Goal: Information Seeking & Learning: Learn about a topic

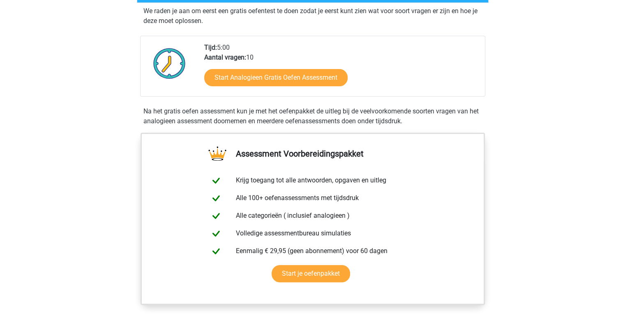
scroll to position [173, 0]
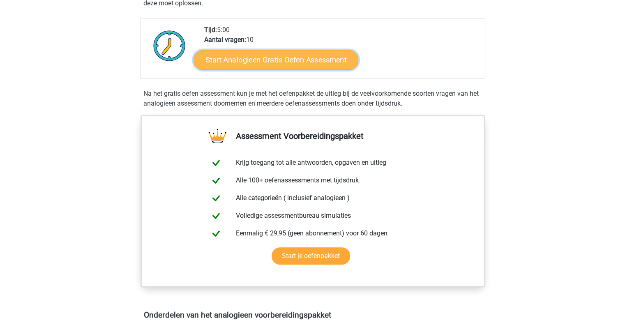
click at [273, 62] on link "Start Analogieen Gratis Oefen Assessment" at bounding box center [275, 60] width 165 height 20
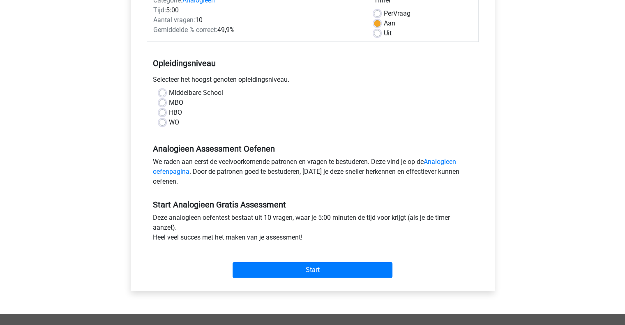
scroll to position [119, 0]
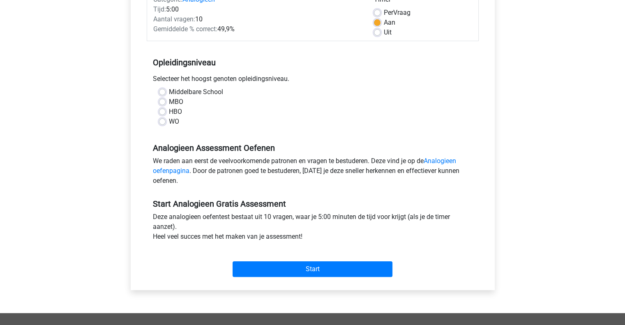
click at [169, 122] on label "WO" at bounding box center [174, 122] width 10 height 10
click at [161, 122] on input "WO" at bounding box center [162, 121] width 7 height 8
radio input "true"
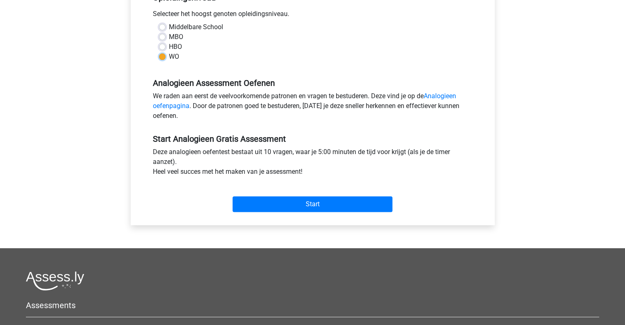
scroll to position [185, 0]
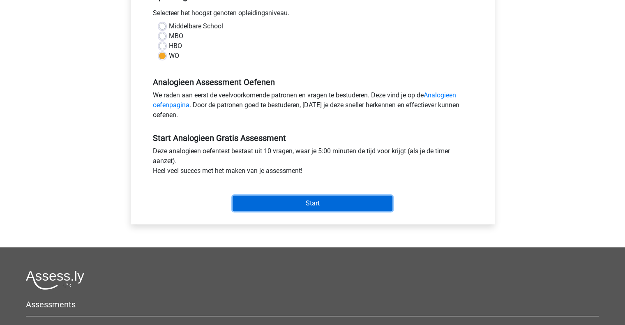
click at [313, 198] on input "Start" at bounding box center [312, 203] width 160 height 16
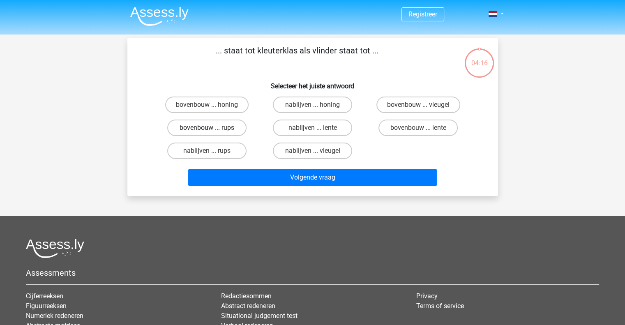
click at [210, 126] on label "bovenbouw ... rups" at bounding box center [206, 127] width 79 height 16
click at [210, 128] on input "bovenbouw ... rups" at bounding box center [209, 130] width 5 height 5
radio input "true"
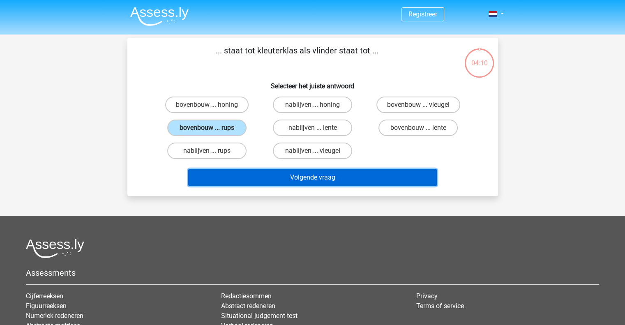
click at [347, 176] on button "Volgende vraag" at bounding box center [312, 177] width 248 height 17
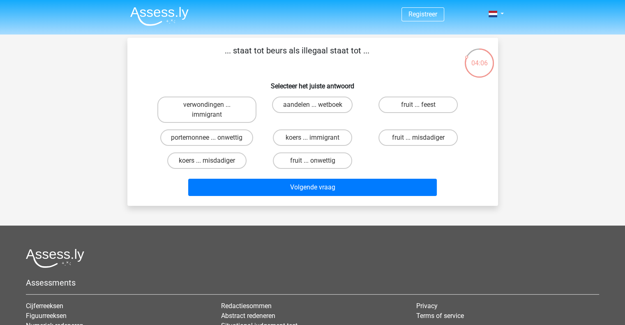
click at [355, 66] on p "... staat tot beurs als illegaal staat tot ..." at bounding box center [296, 56] width 313 height 25
click at [231, 134] on label "portemonnee ... onwettig" at bounding box center [206, 137] width 93 height 16
click at [212, 138] on input "portemonnee ... onwettig" at bounding box center [209, 140] width 5 height 5
radio input "true"
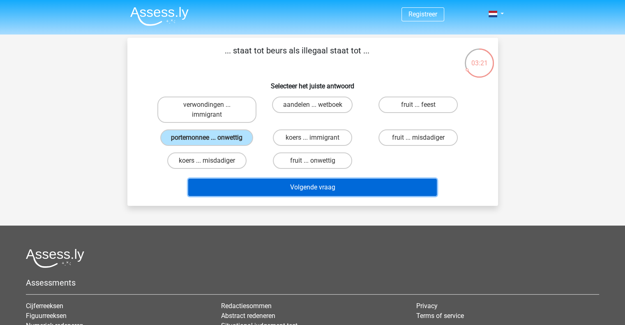
click at [287, 184] on button "Volgende vraag" at bounding box center [312, 187] width 248 height 17
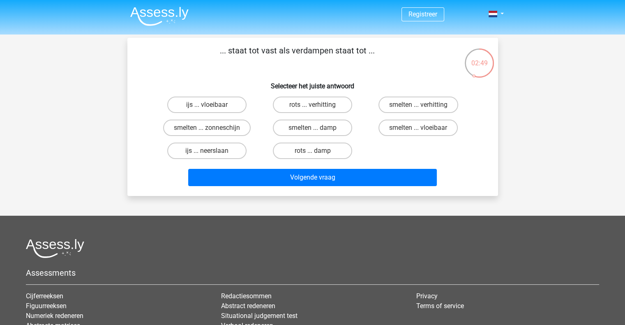
click at [475, 62] on div "02:49" at bounding box center [479, 58] width 31 height 21
click at [286, 126] on label "smelten ... damp" at bounding box center [312, 127] width 79 height 16
click at [312, 128] on input "smelten ... damp" at bounding box center [314, 130] width 5 height 5
radio input "true"
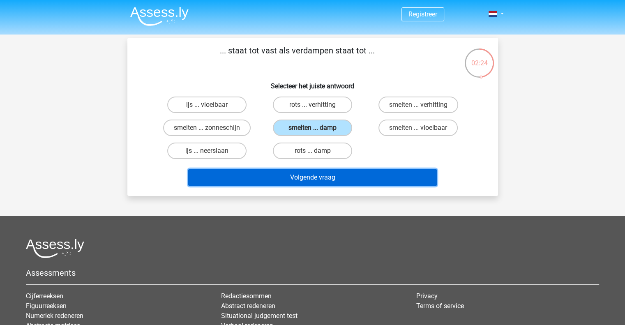
click at [321, 177] on button "Volgende vraag" at bounding box center [312, 177] width 248 height 17
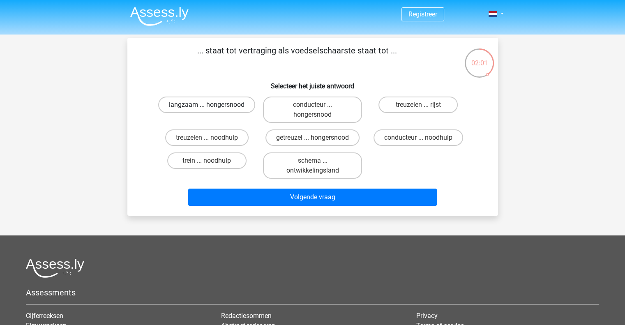
click at [229, 108] on label "langzaam ... hongersnood" at bounding box center [206, 104] width 97 height 16
click at [212, 108] on input "langzaam ... hongersnood" at bounding box center [209, 107] width 5 height 5
radio input "true"
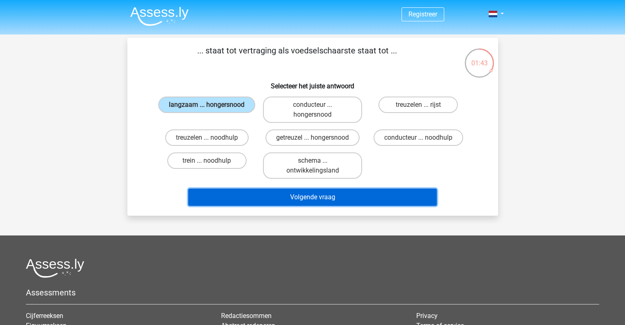
click at [310, 192] on button "Volgende vraag" at bounding box center [312, 196] width 248 height 17
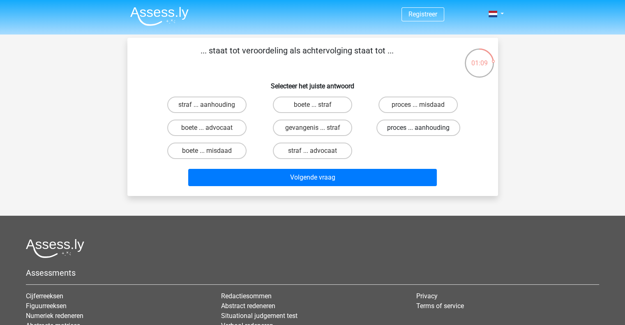
click at [411, 127] on label "proces ... aanhouding" at bounding box center [418, 127] width 84 height 16
click at [418, 128] on input "proces ... aanhouding" at bounding box center [420, 130] width 5 height 5
radio input "true"
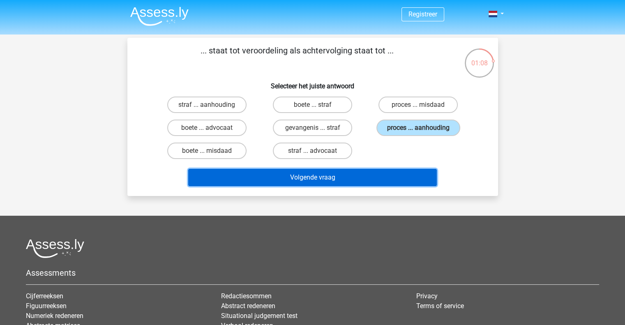
click at [378, 180] on button "Volgende vraag" at bounding box center [312, 177] width 248 height 17
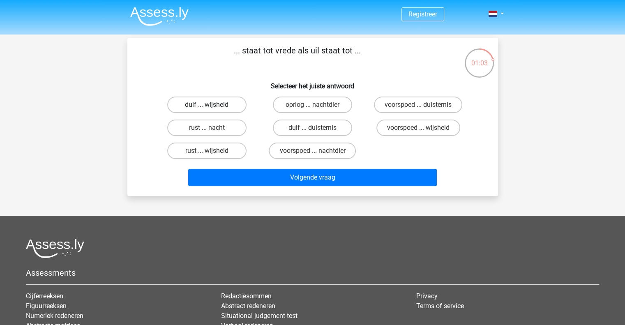
click at [215, 106] on label "duif ... wijsheid" at bounding box center [206, 104] width 79 height 16
click at [212, 106] on input "duif ... wijsheid" at bounding box center [209, 107] width 5 height 5
radio input "true"
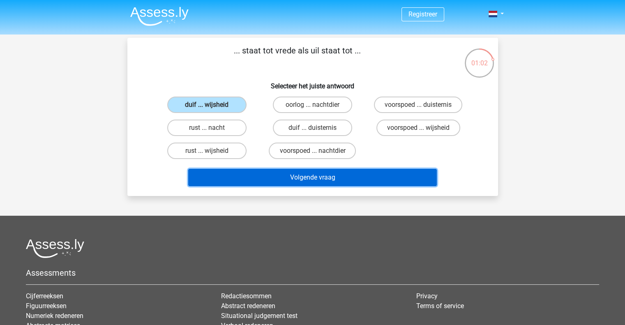
click at [295, 174] on button "Volgende vraag" at bounding box center [312, 177] width 248 height 17
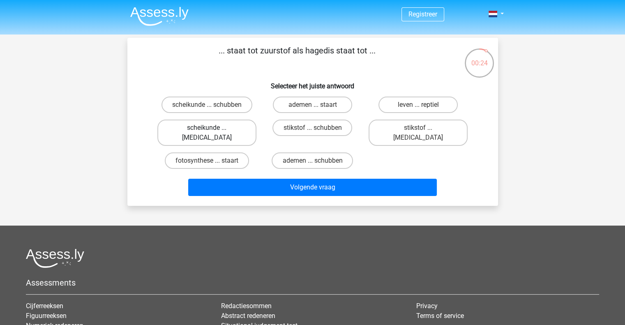
click at [234, 124] on label "scheikunde ... krokodil" at bounding box center [206, 132] width 99 height 26
click at [212, 128] on input "scheikunde ... krokodil" at bounding box center [209, 130] width 5 height 5
radio input "true"
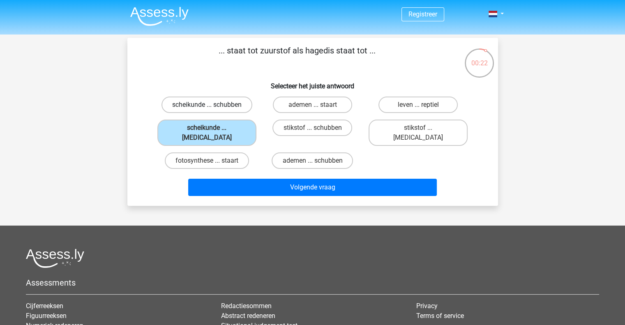
click at [230, 108] on label "scheikunde ... schubben" at bounding box center [206, 104] width 91 height 16
click at [212, 108] on input "scheikunde ... schubben" at bounding box center [209, 107] width 5 height 5
radio input "true"
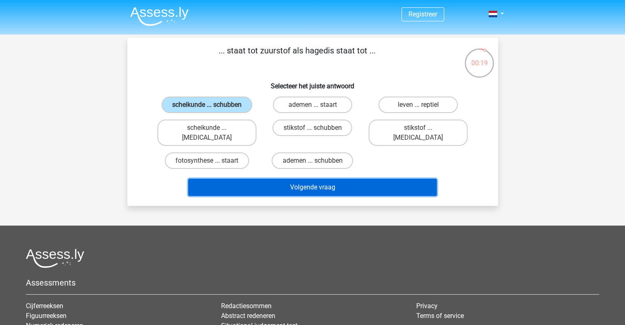
click at [307, 179] on button "Volgende vraag" at bounding box center [312, 187] width 248 height 17
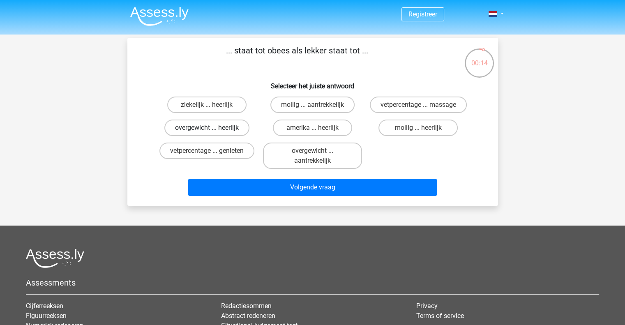
click at [213, 122] on label "overgewicht ... heerlijk" at bounding box center [206, 127] width 85 height 16
click at [212, 128] on input "overgewicht ... heerlijk" at bounding box center [209, 130] width 5 height 5
radio input "true"
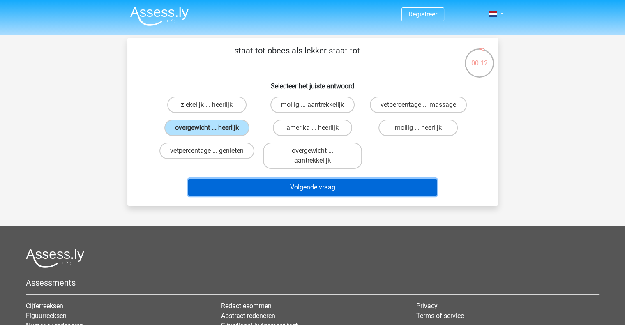
click at [299, 187] on button "Volgende vraag" at bounding box center [312, 187] width 248 height 17
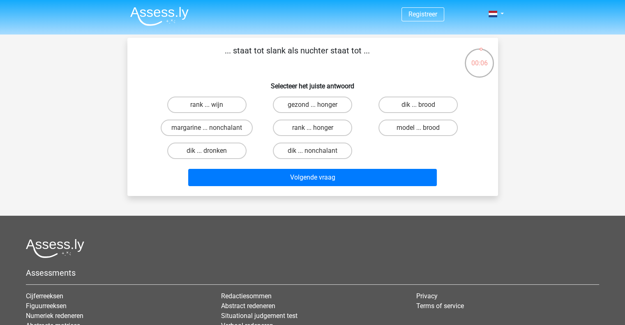
click at [232, 141] on div "dik ... dronken" at bounding box center [207, 150] width 106 height 23
click at [232, 150] on label "dik ... dronken" at bounding box center [206, 150] width 79 height 16
click at [212, 151] on input "dik ... dronken" at bounding box center [209, 153] width 5 height 5
radio input "true"
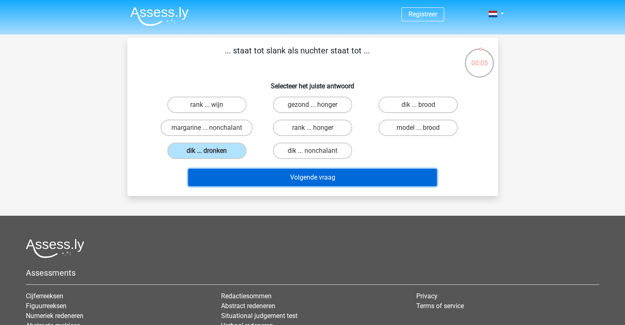
click at [268, 177] on button "Volgende vraag" at bounding box center [312, 177] width 248 height 17
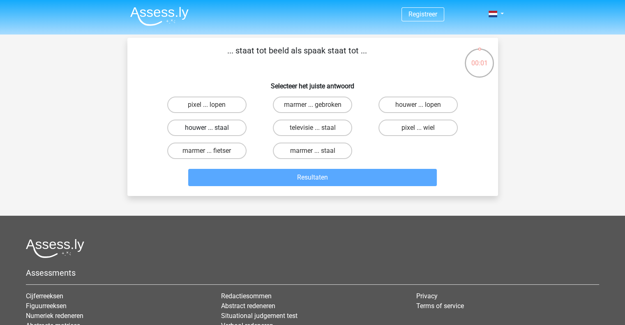
click at [227, 128] on label "houwer ... staal" at bounding box center [206, 127] width 79 height 16
click at [212, 128] on input "houwer ... staal" at bounding box center [209, 130] width 5 height 5
radio input "true"
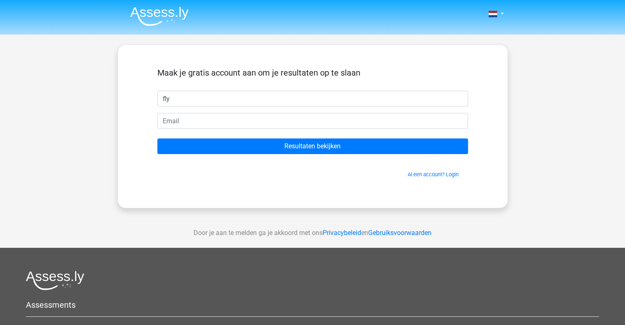
type input "fly"
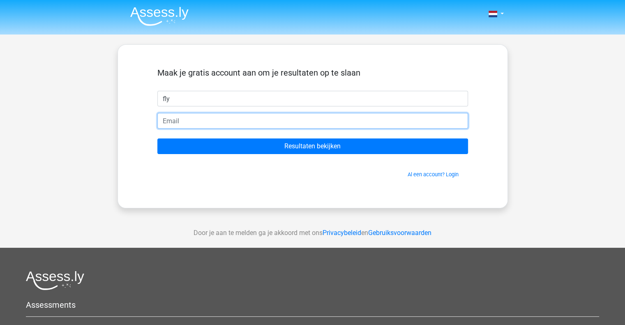
click at [294, 117] on input "email" at bounding box center [312, 121] width 310 height 16
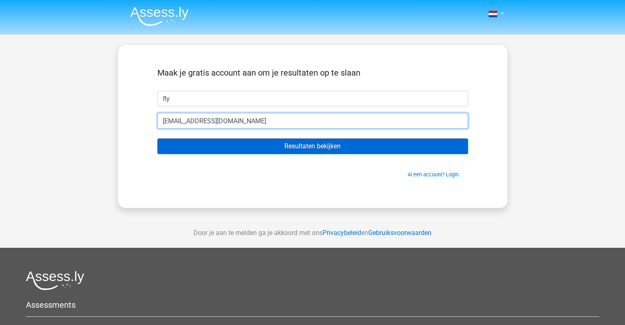
type input "[EMAIL_ADDRESS][DOMAIN_NAME]"
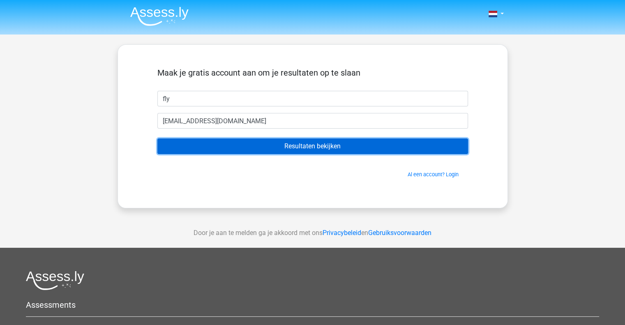
click at [316, 142] on input "Resultaten bekijken" at bounding box center [312, 146] width 310 height 16
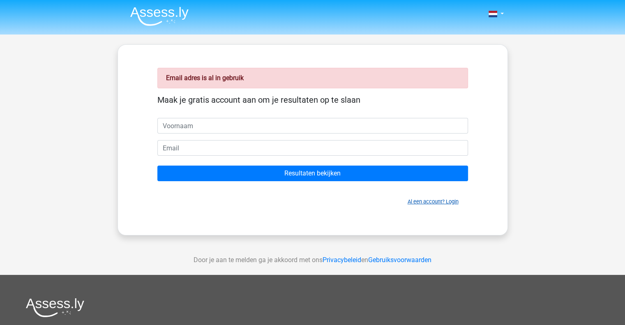
click at [448, 201] on link "Al een account? Login" at bounding box center [432, 201] width 51 height 6
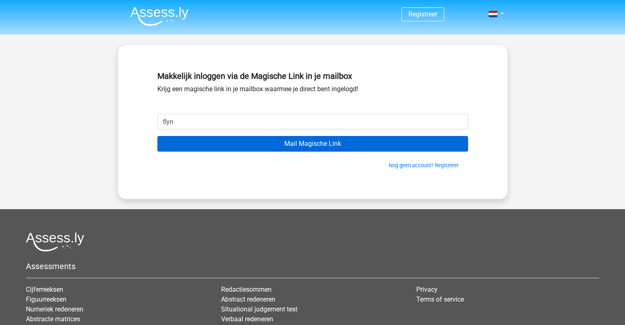
type input "[EMAIL_ADDRESS][DOMAIN_NAME]"
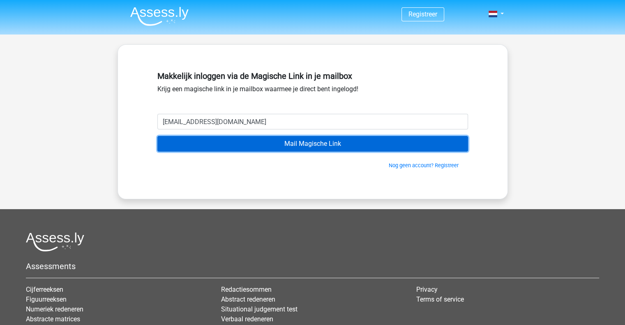
click at [285, 143] on input "Mail Magische Link" at bounding box center [312, 144] width 310 height 16
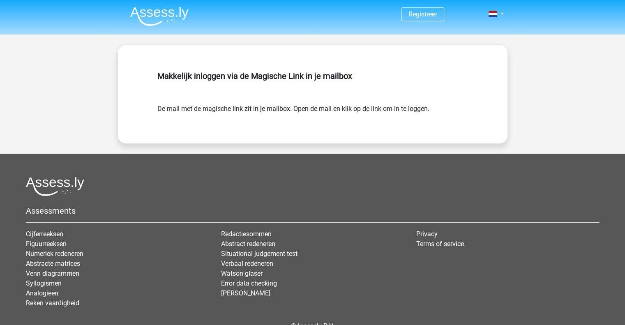
click at [276, 85] on div "Makkelijk inloggen via de Magische Link in je mailbox" at bounding box center [312, 86] width 310 height 36
click at [345, 106] on form "De mail met de magische link zit in je mailbox. Open de mail en klik op de link…" at bounding box center [312, 109] width 310 height 10
click at [385, 119] on div "Makkelijk inloggen via de Magische Link in je mailbox De mail met de magische l…" at bounding box center [313, 93] width 350 height 59
click at [218, 98] on div "Makkelijk inloggen via de Magische Link in je mailbox" at bounding box center [312, 86] width 310 height 36
click at [236, 73] on h5 "Makkelijk inloggen via de Magische Link in je mailbox" at bounding box center [312, 76] width 310 height 10
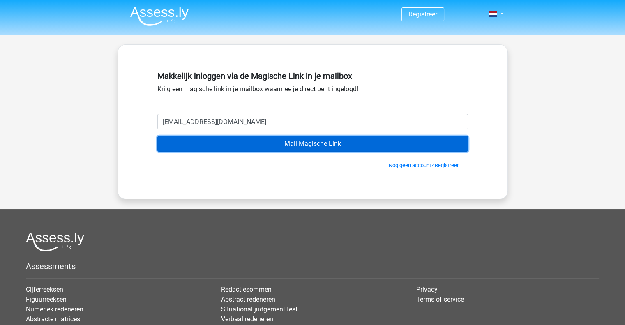
click at [290, 140] on input "Mail Magische Link" at bounding box center [312, 144] width 310 height 16
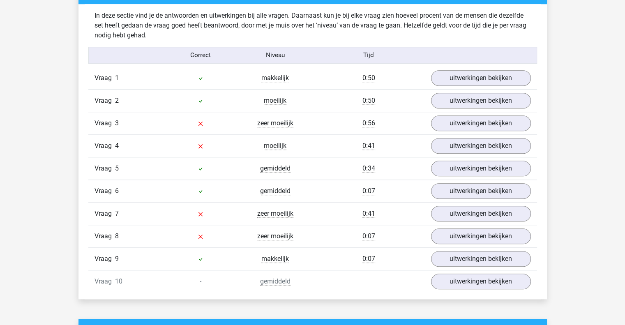
scroll to position [742, 0]
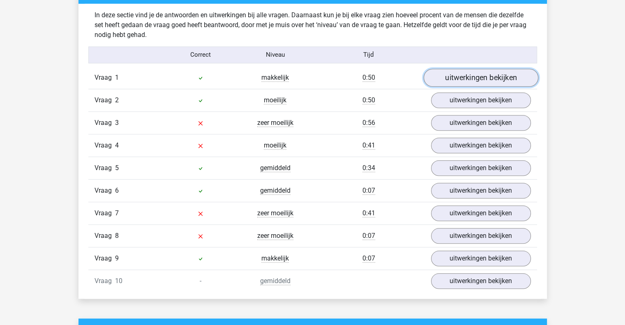
click at [448, 75] on link "uitwerkingen bekijken" at bounding box center [480, 78] width 115 height 18
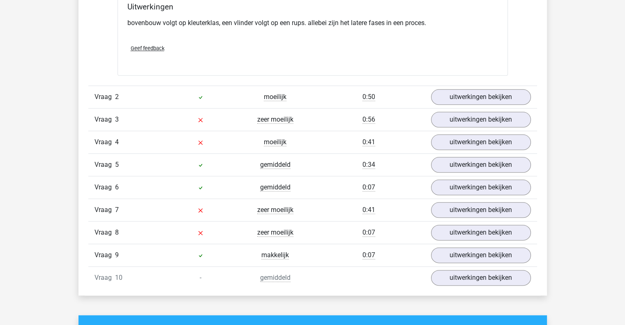
scroll to position [953, 0]
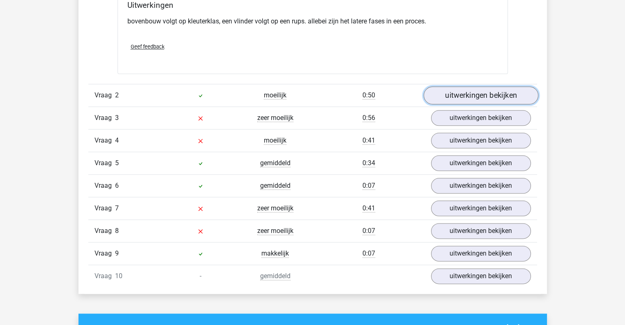
click at [462, 93] on link "uitwerkingen bekijken" at bounding box center [480, 96] width 115 height 18
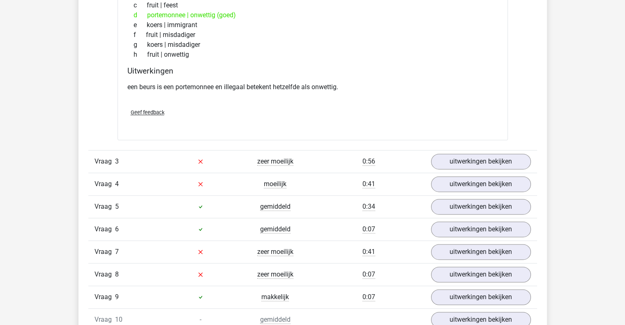
scroll to position [1116, 0]
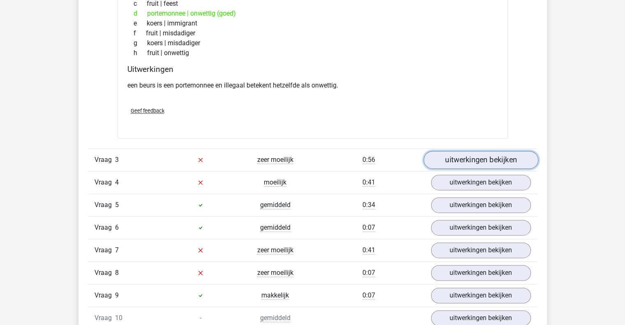
click at [456, 156] on link "uitwerkingen bekijken" at bounding box center [480, 160] width 115 height 18
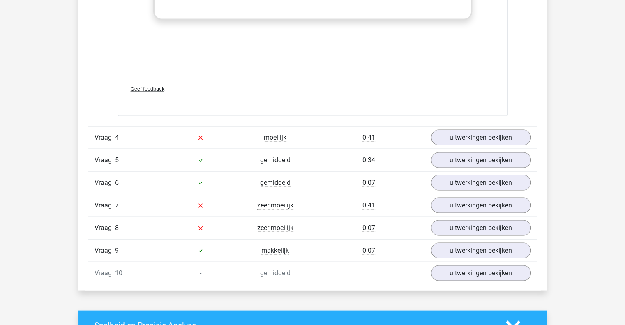
scroll to position [1596, 0]
click at [435, 135] on link "uitwerkingen bekijken" at bounding box center [480, 138] width 115 height 18
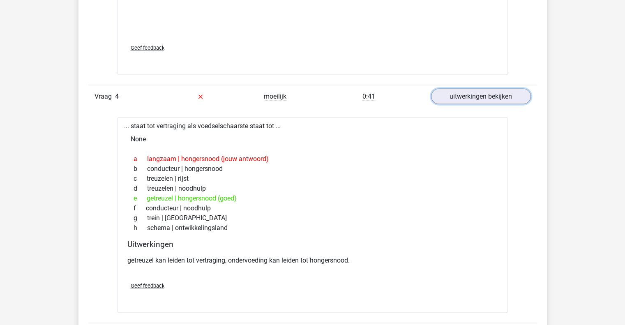
scroll to position [1639, 0]
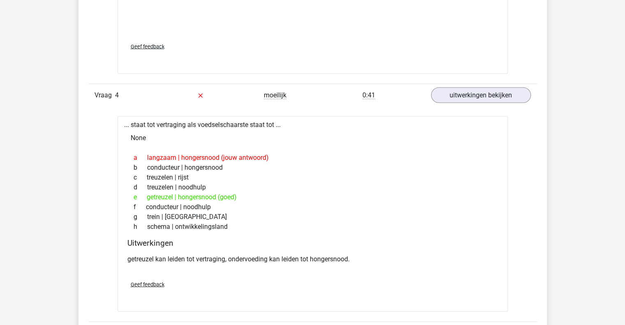
click at [285, 175] on div "c treuzelen | rijst" at bounding box center [312, 177] width 370 height 10
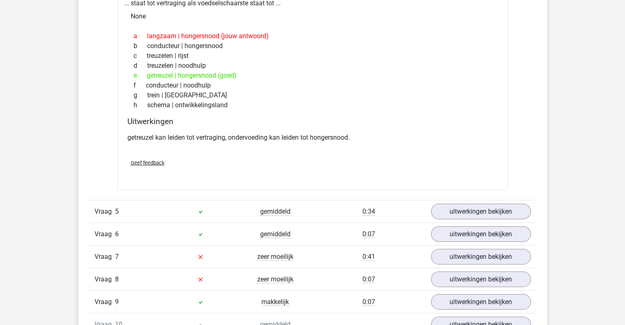
scroll to position [1844, 0]
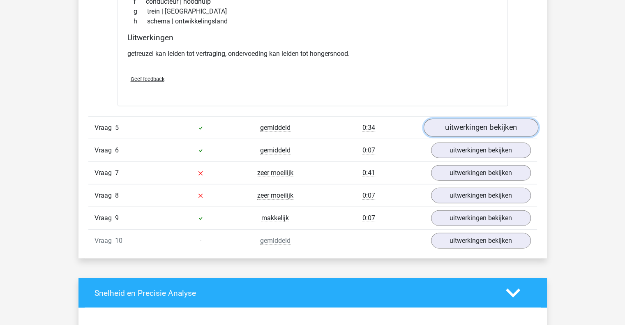
click at [448, 122] on link "uitwerkingen bekijken" at bounding box center [480, 128] width 115 height 18
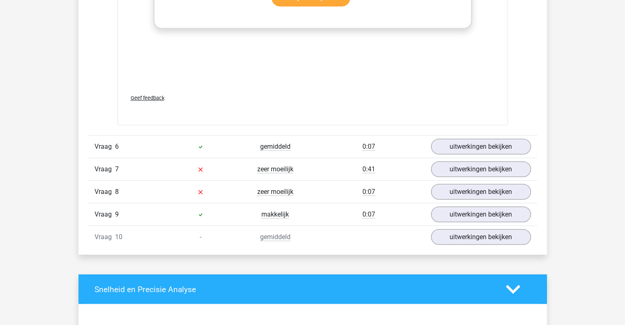
scroll to position [2283, 0]
click at [464, 148] on link "uitwerkingen bekijken" at bounding box center [480, 147] width 115 height 18
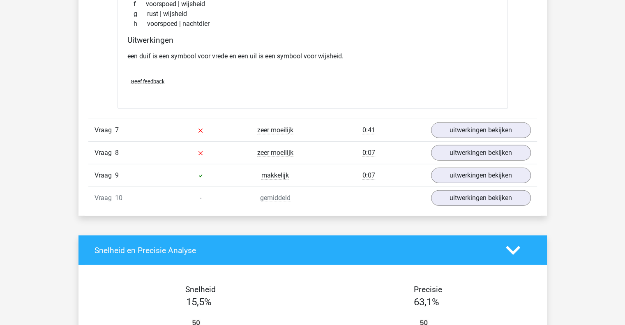
scroll to position [2530, 0]
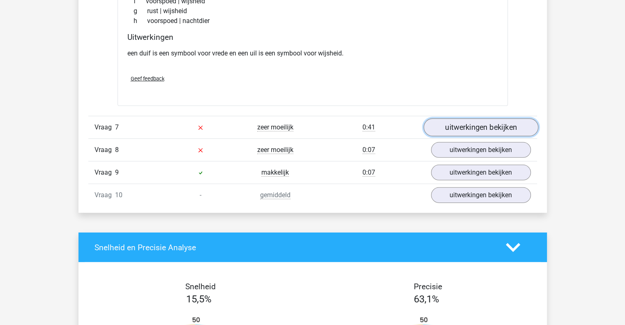
click at [441, 128] on link "uitwerkingen bekijken" at bounding box center [480, 128] width 115 height 18
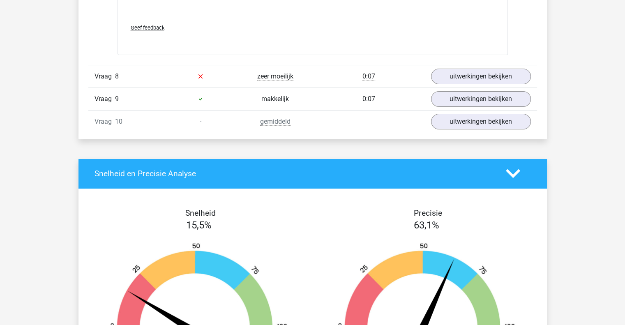
scroll to position [3042, 0]
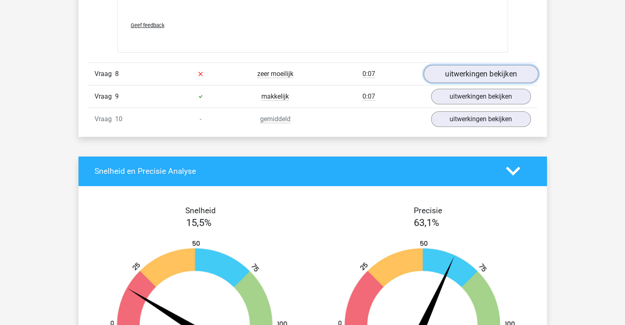
click at [439, 67] on link "uitwerkingen bekijken" at bounding box center [480, 74] width 115 height 18
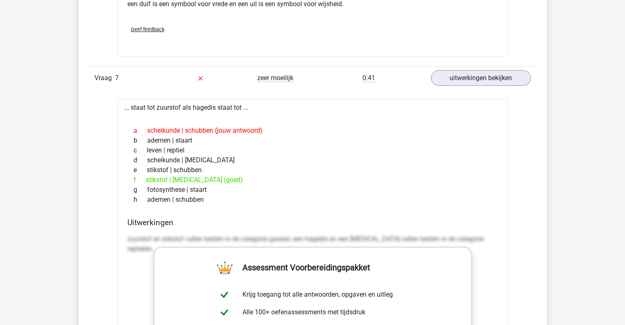
scroll to position [2569, 0]
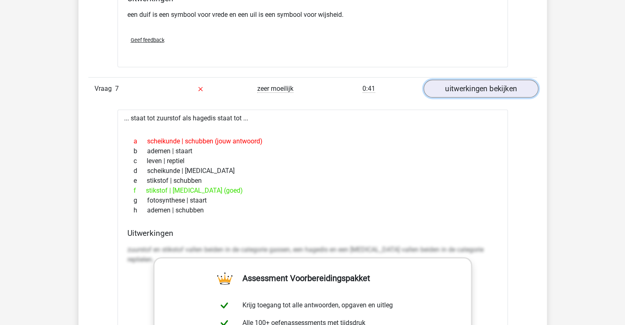
click at [458, 83] on link "uitwerkingen bekijken" at bounding box center [480, 89] width 115 height 18
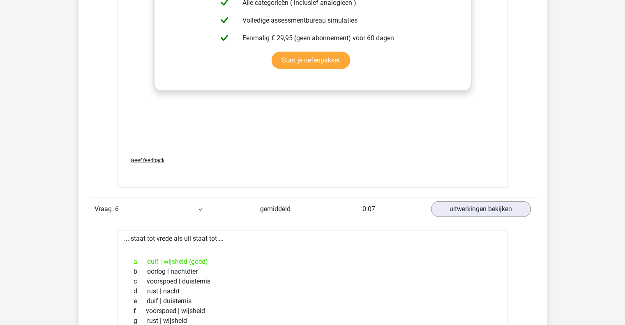
scroll to position [2220, 0]
click at [480, 200] on link "uitwerkingen bekijken" at bounding box center [480, 209] width 115 height 18
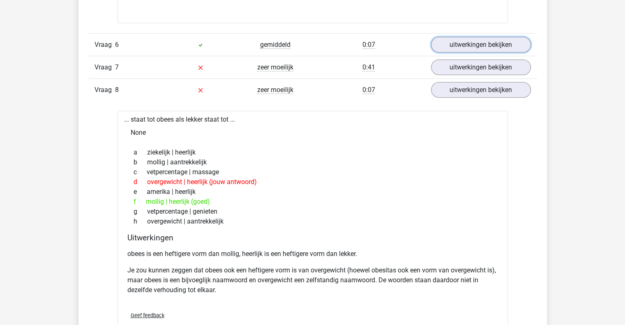
scroll to position [2384, 0]
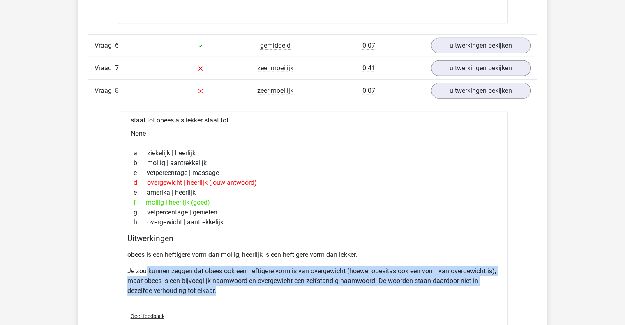
drag, startPoint x: 218, startPoint y: 287, endPoint x: 146, endPoint y: 262, distance: 76.1
click at [146, 262] on div "obees is een heftigere vorm dan mollig, heerlijk is een heftigere vorm dan lekk…" at bounding box center [312, 275] width 370 height 59
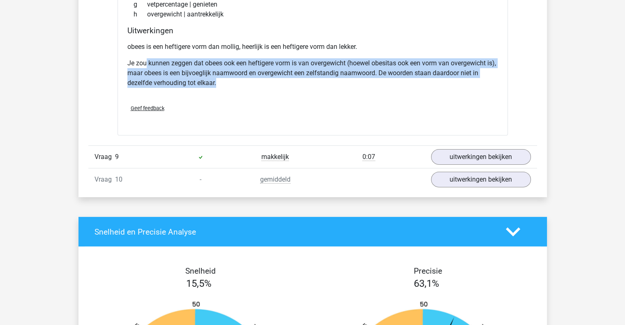
scroll to position [2613, 0]
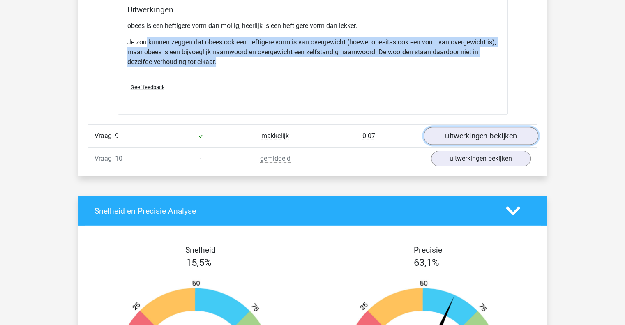
click at [452, 134] on link "uitwerkingen bekijken" at bounding box center [480, 136] width 115 height 18
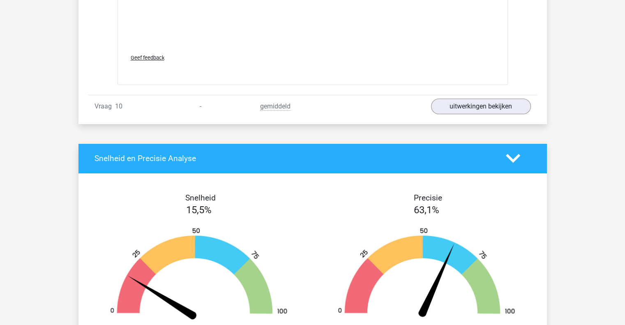
scroll to position [3102, 0]
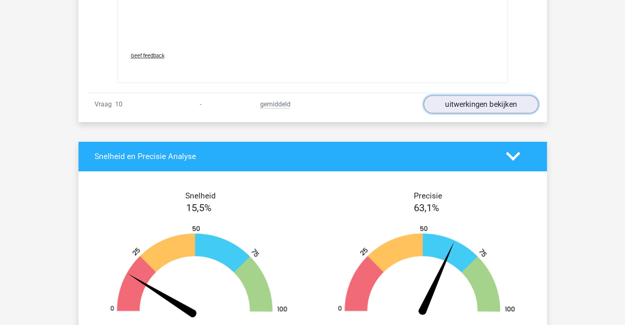
click at [459, 96] on link "uitwerkingen bekijken" at bounding box center [480, 104] width 115 height 18
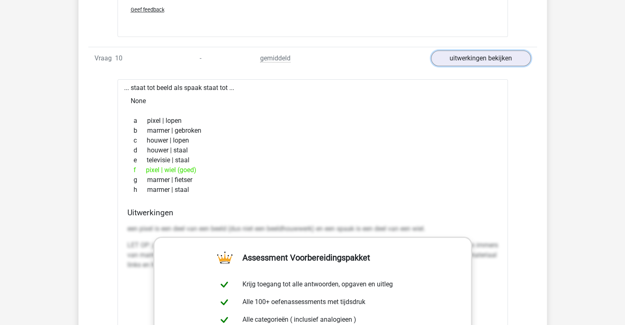
scroll to position [3161, 0]
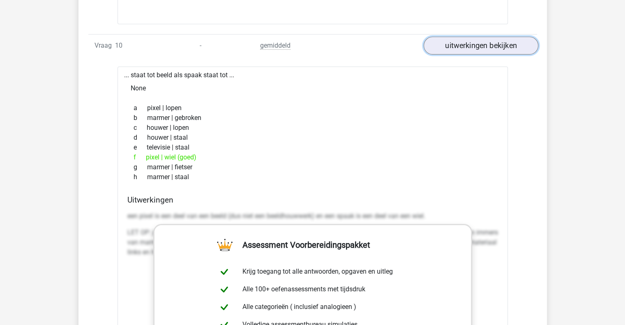
click at [476, 37] on link "uitwerkingen bekijken" at bounding box center [480, 46] width 115 height 18
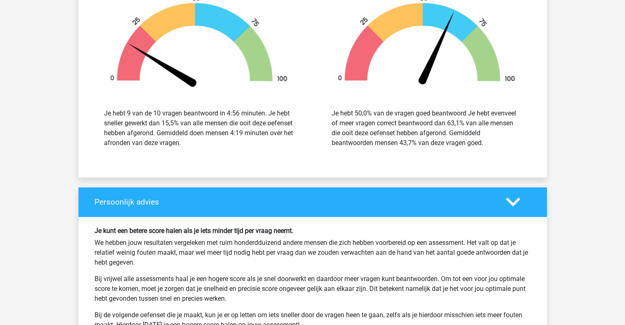
scroll to position [3216, 0]
